Goal: Check status: Check status

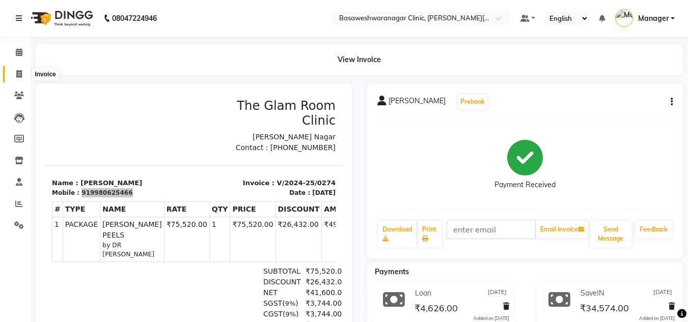
drag, startPoint x: 0, startPoint y: 0, endPoint x: 18, endPoint y: 79, distance: 81.5
click at [18, 79] on span at bounding box center [19, 75] width 18 height 12
select select "7441"
select select "service"
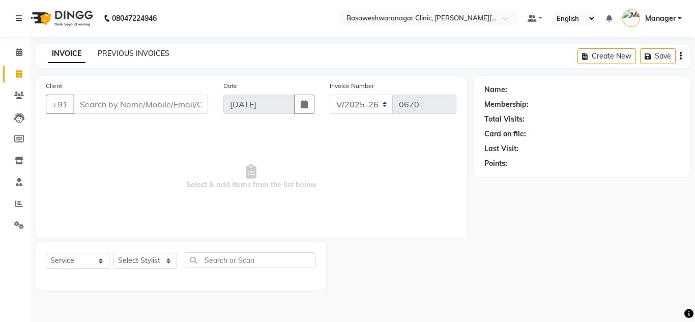
click at [142, 51] on link "PREVIOUS INVOICES" at bounding box center [134, 53] width 72 height 9
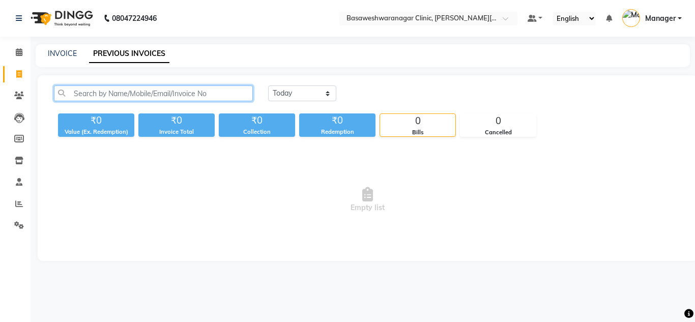
click at [119, 90] on input "text" at bounding box center [153, 94] width 199 height 16
paste input "77952 64154"
click at [98, 92] on input "77952 64154" at bounding box center [153, 94] width 199 height 16
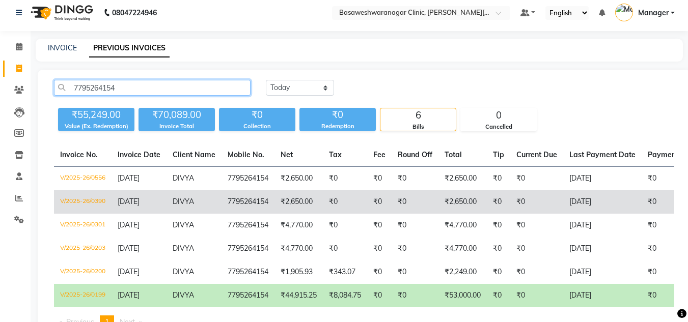
scroll to position [54, 0]
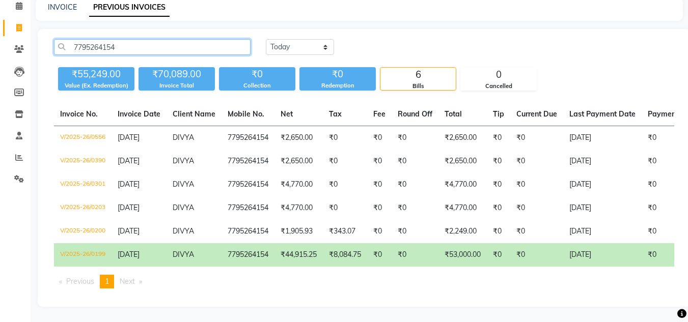
type input "7795264154"
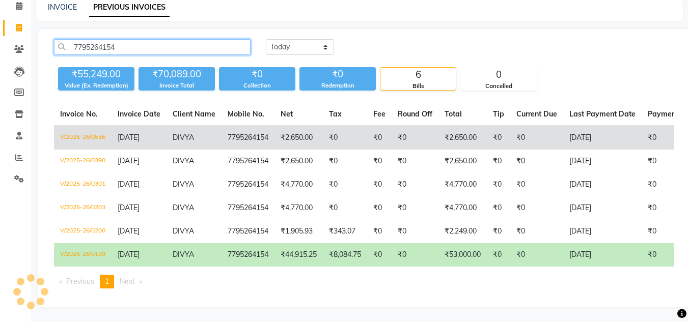
scroll to position [0, 0]
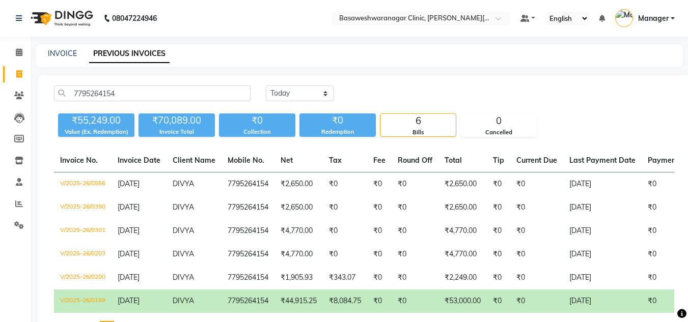
click at [424, 69] on main "INVOICE PREVIOUS INVOICES 7795264154 [DATE] [DATE] Custom Range ₹55,249.00 Valu…" at bounding box center [359, 206] width 657 height 324
